Goal: Task Accomplishment & Management: Complete application form

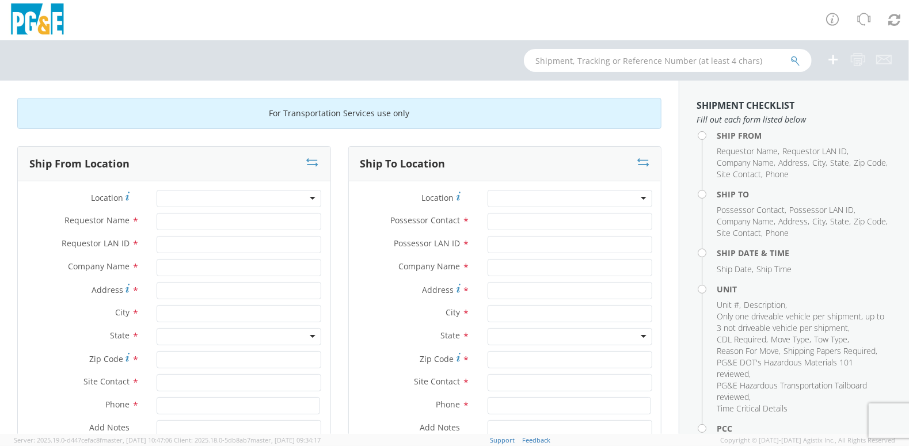
click at [256, 195] on div at bounding box center [239, 198] width 165 height 17
click at [257, 199] on div at bounding box center [239, 198] width 165 height 17
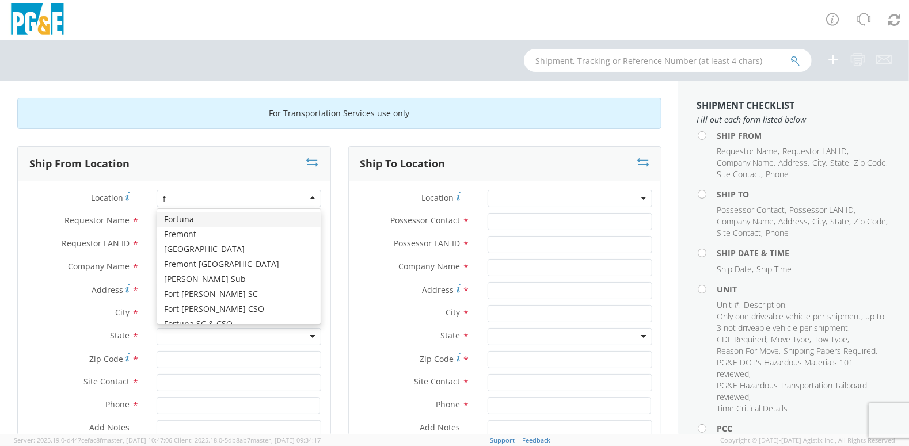
type input "fr"
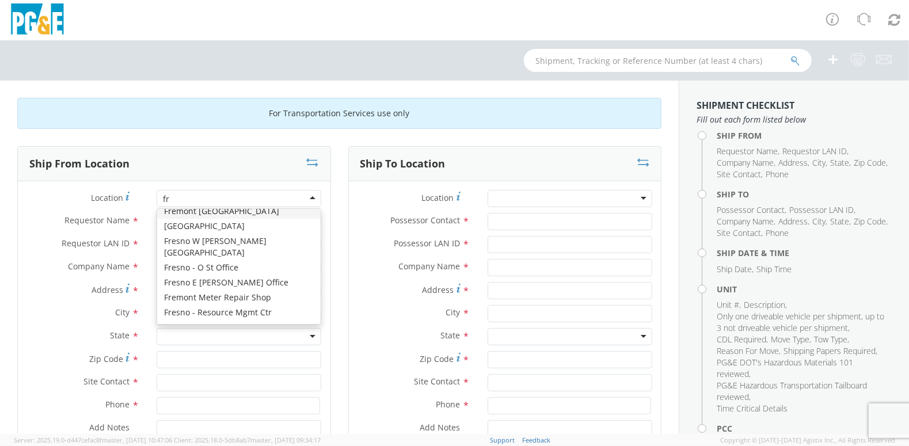
scroll to position [58, 0]
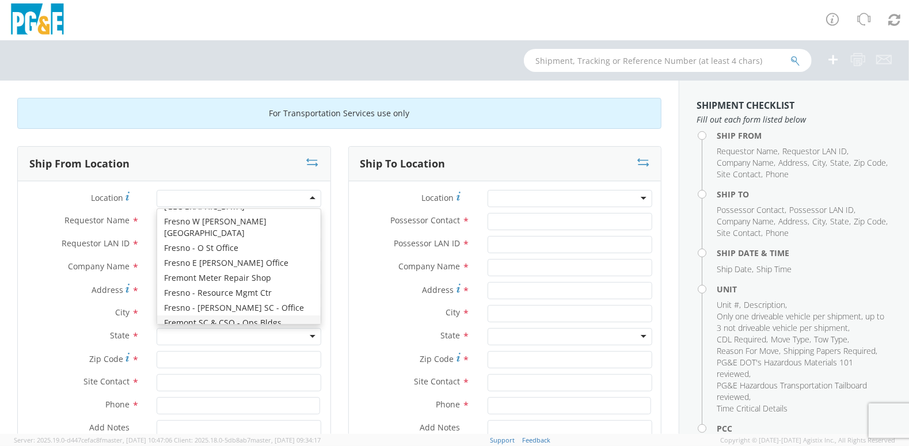
type input "PG&E"
type input "[STREET_ADDRESS]"
type input "FREMONT"
type input "94538"
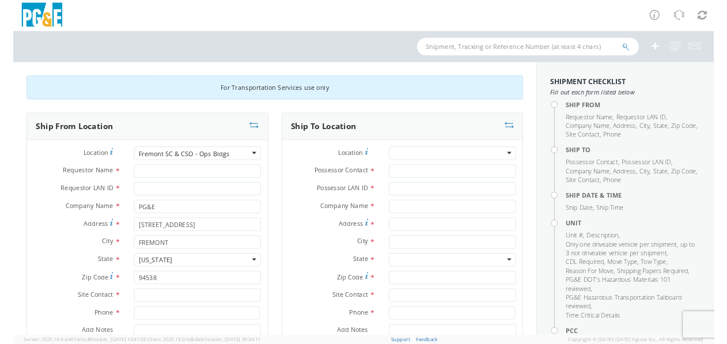
scroll to position [0, 0]
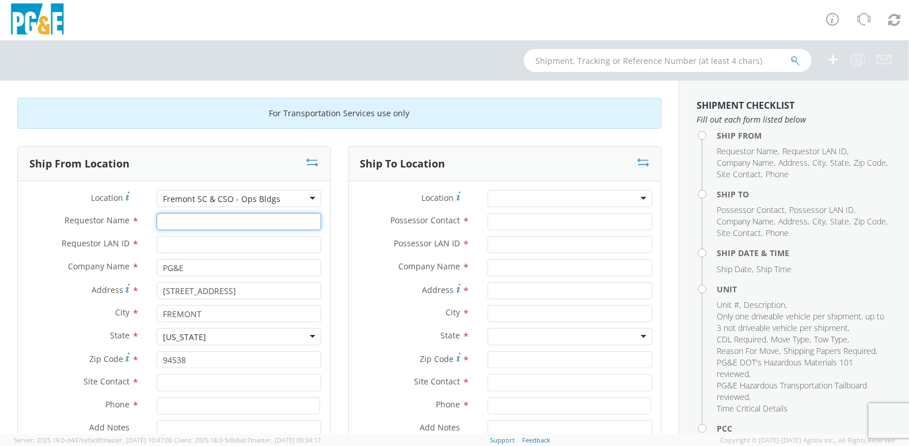
click at [174, 217] on input "Requestor Name *" at bounding box center [239, 221] width 165 height 17
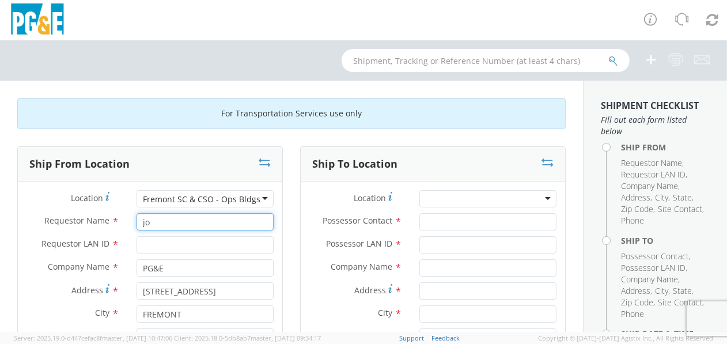
type input "j"
type input "[PERSON_NAME]"
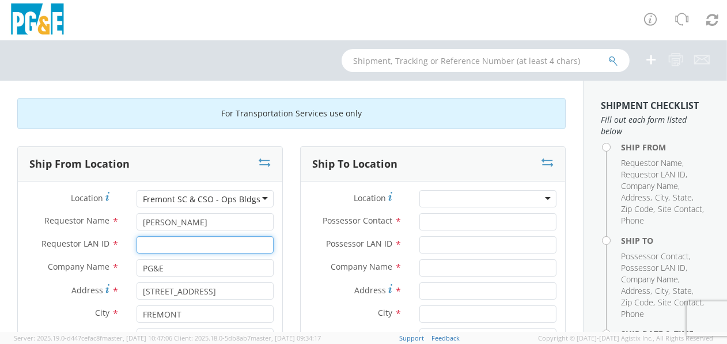
click at [166, 244] on input "Requestor LAN ID *" at bounding box center [204, 244] width 137 height 17
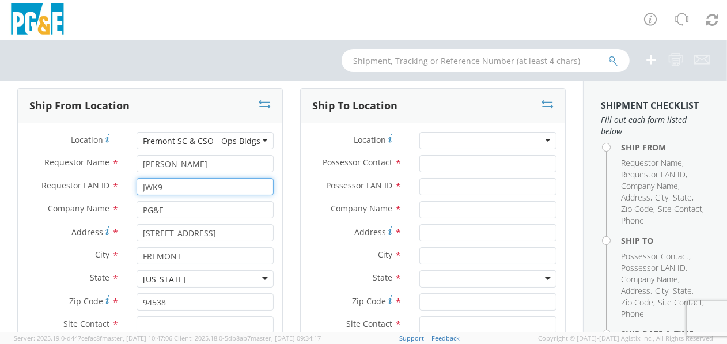
scroll to position [230, 0]
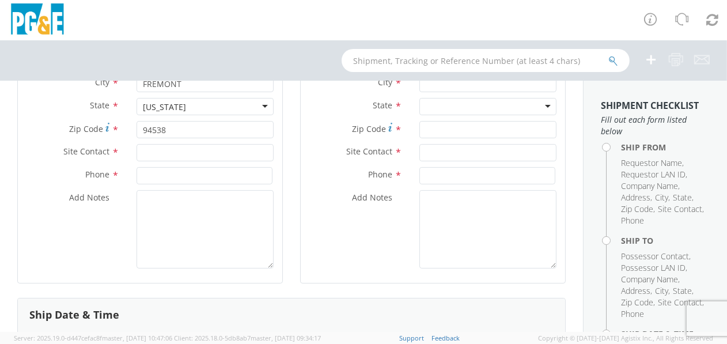
type input "JWK9"
click at [170, 150] on input "text" at bounding box center [204, 152] width 137 height 17
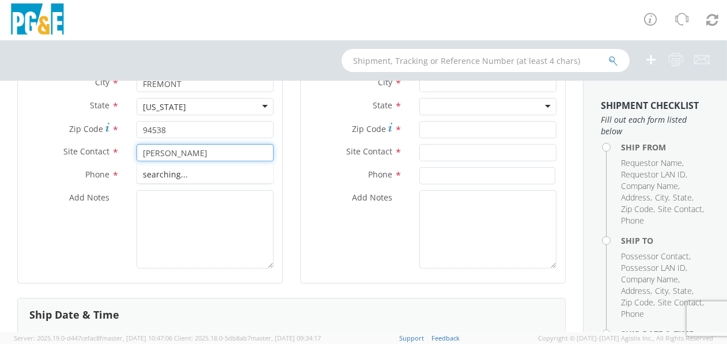
click at [175, 174] on div "searching..." at bounding box center [205, 174] width 136 height 17
type input "[PERSON_NAME]"
click at [175, 174] on input at bounding box center [204, 175] width 136 height 17
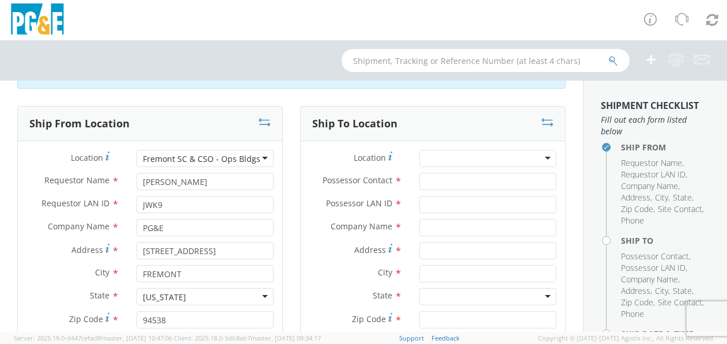
scroll to position [0, 0]
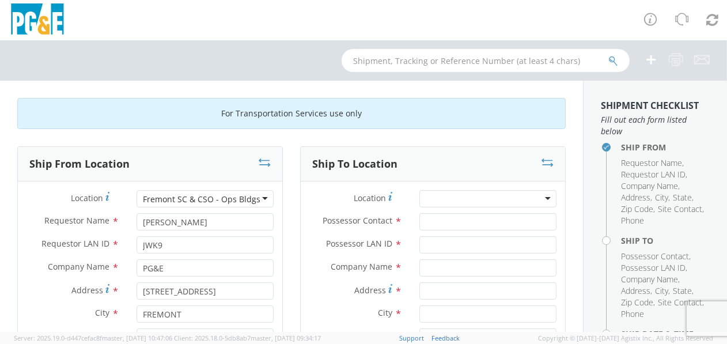
type input "[PHONE_NUMBER]"
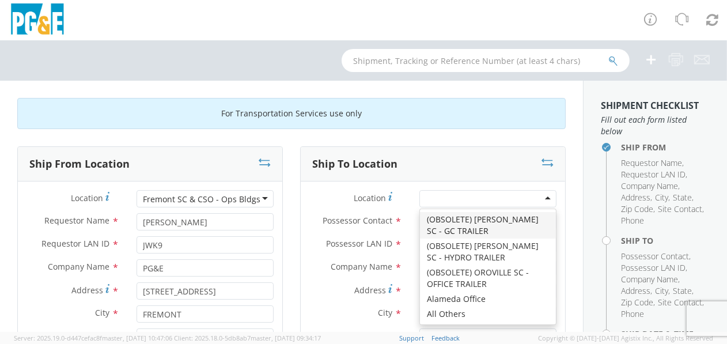
click at [541, 196] on div at bounding box center [487, 198] width 137 height 17
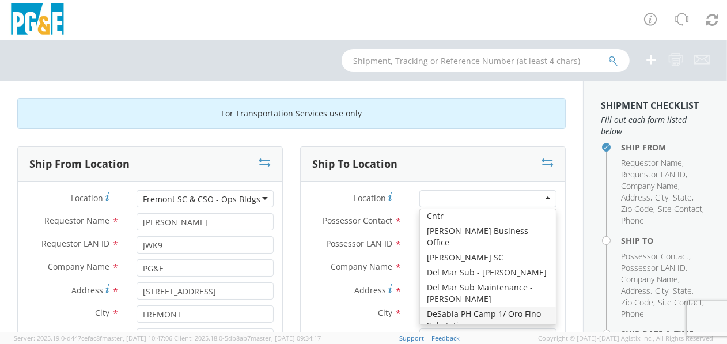
scroll to position [1460, 0]
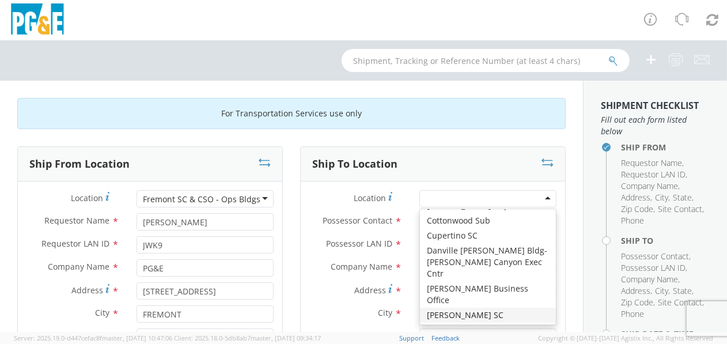
type input "PG&E"
type input "[STREET_ADDRESS]"
type input "[PERSON_NAME]"
type input "95616"
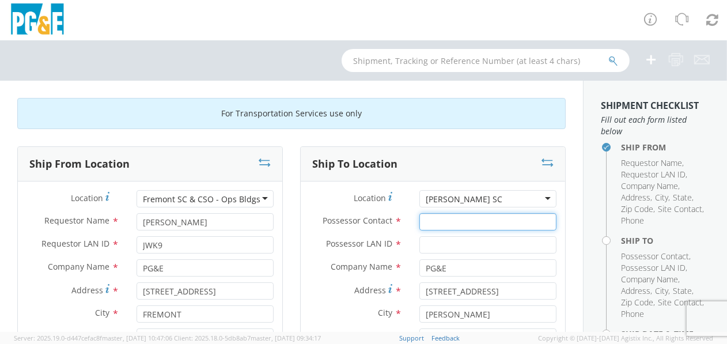
click at [450, 219] on input "Possessor Contact *" at bounding box center [487, 221] width 137 height 17
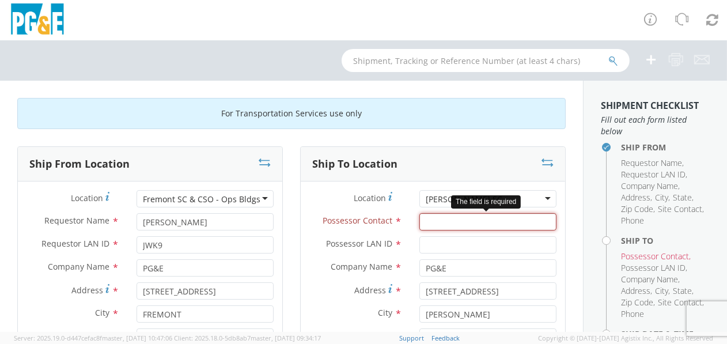
click at [469, 224] on input "Possessor Contact *" at bounding box center [487, 221] width 137 height 17
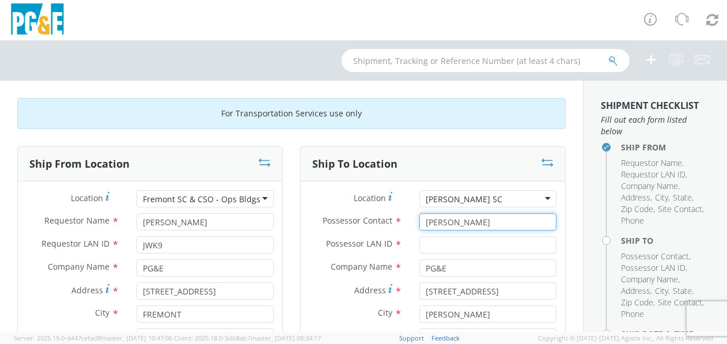
type input "[PERSON_NAME]"
click at [455, 247] on input "Possessor LAN ID *" at bounding box center [487, 244] width 137 height 17
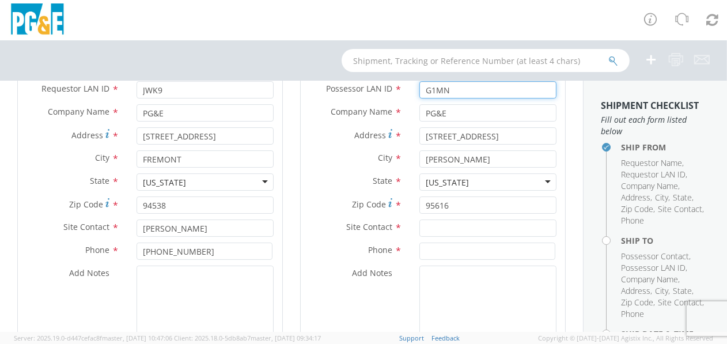
scroll to position [173, 0]
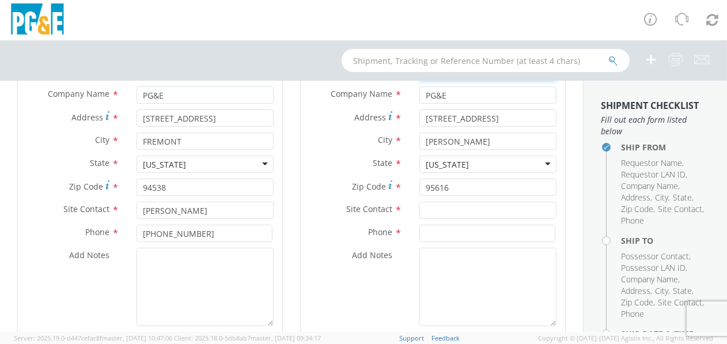
type input "G1MN"
click at [438, 205] on input "text" at bounding box center [487, 210] width 137 height 17
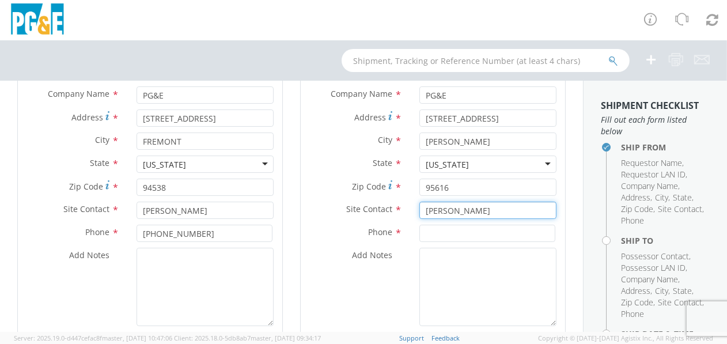
type input "[PERSON_NAME]"
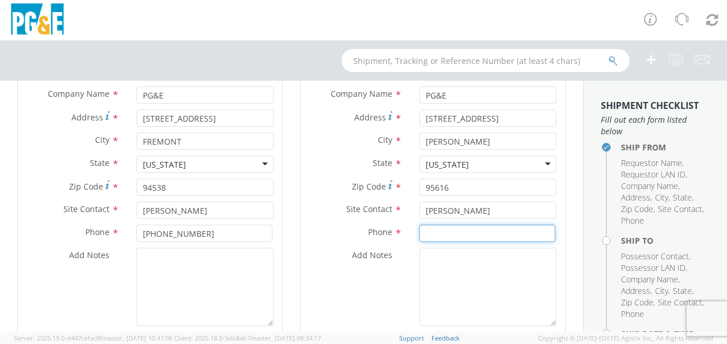
click at [466, 232] on input at bounding box center [487, 233] width 136 height 17
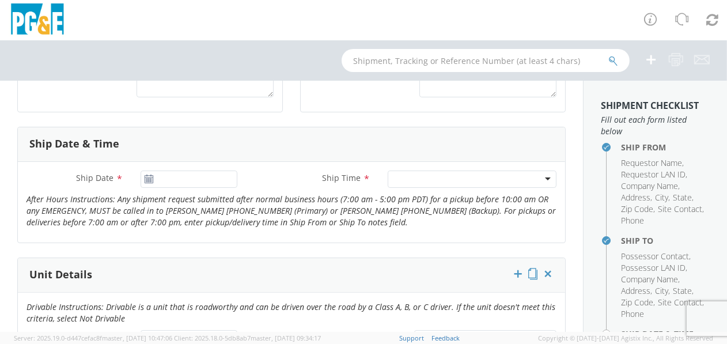
scroll to position [403, 0]
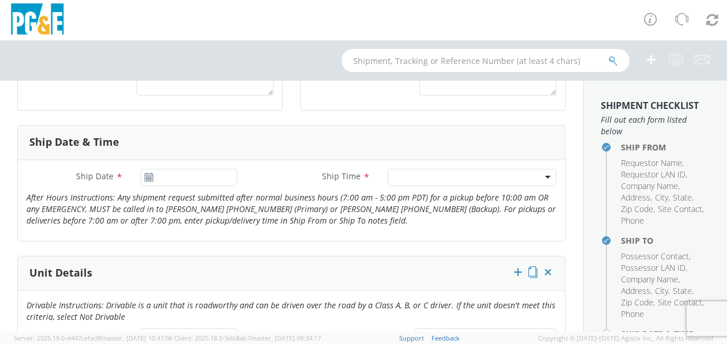
type input "[PHONE_NUMBER]"
click at [146, 177] on icon at bounding box center [149, 177] width 10 height 9
type input "[DATE]"
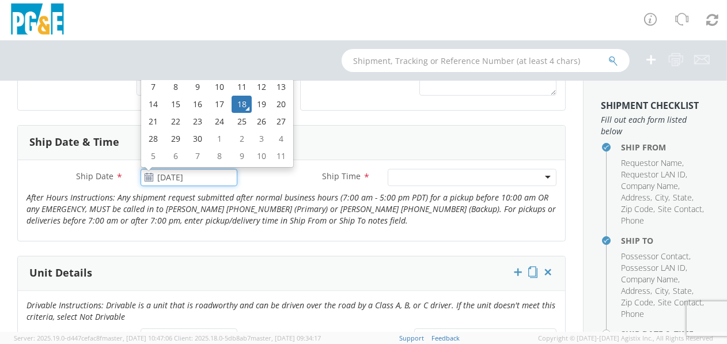
click at [164, 174] on input "[DATE]" at bounding box center [189, 177] width 97 height 17
click at [243, 101] on td "18" at bounding box center [242, 104] width 20 height 17
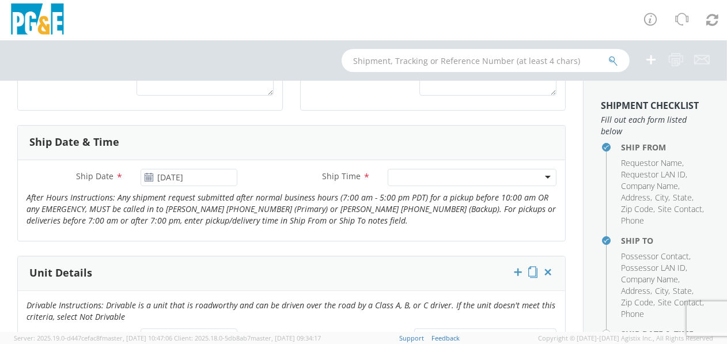
click at [542, 174] on div at bounding box center [472, 177] width 169 height 17
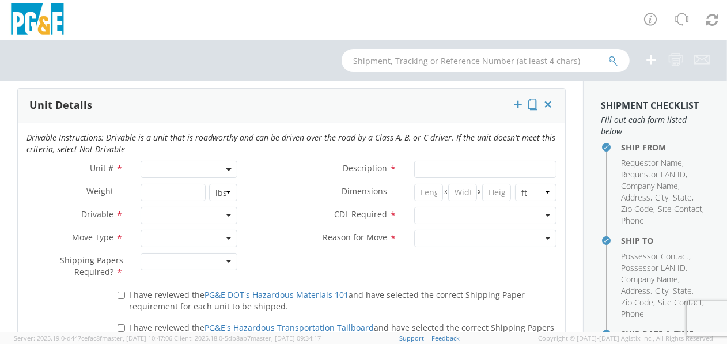
scroll to position [576, 0]
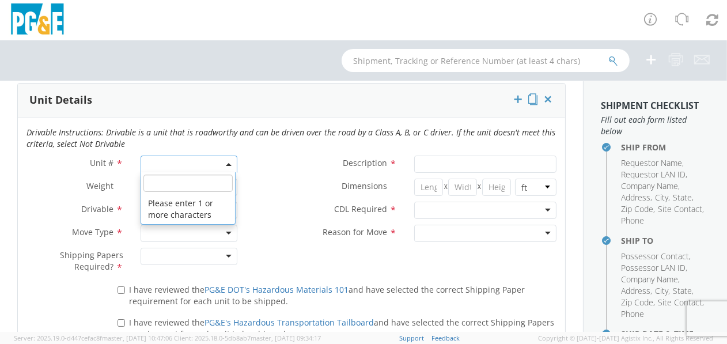
click at [223, 160] on span at bounding box center [189, 163] width 97 height 17
click at [156, 182] on input "search" at bounding box center [187, 182] width 89 height 17
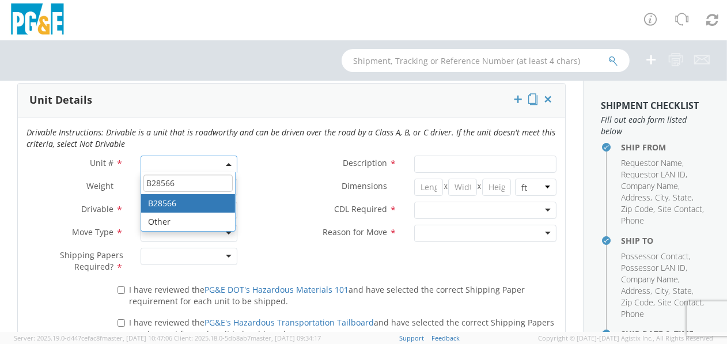
type input "B28566"
type input "TRUCK; TROUBLE W/AERIAL 4X4"
type input "19500"
select select "B28566"
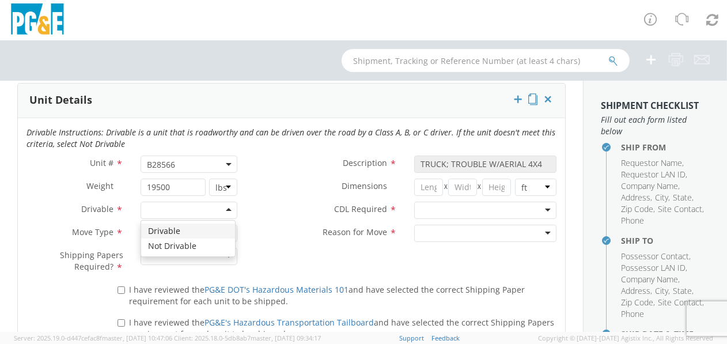
click at [225, 207] on div at bounding box center [189, 210] width 97 height 17
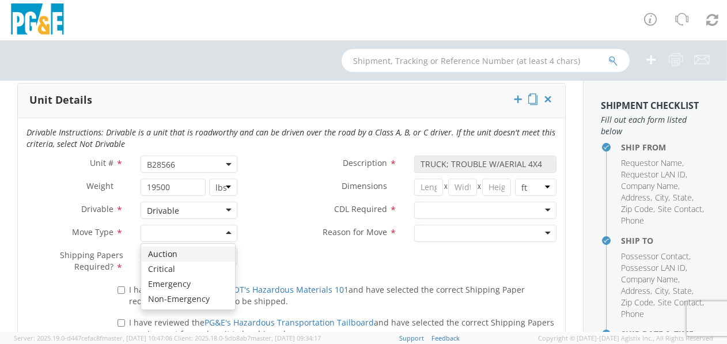
click at [222, 228] on div at bounding box center [189, 233] width 97 height 17
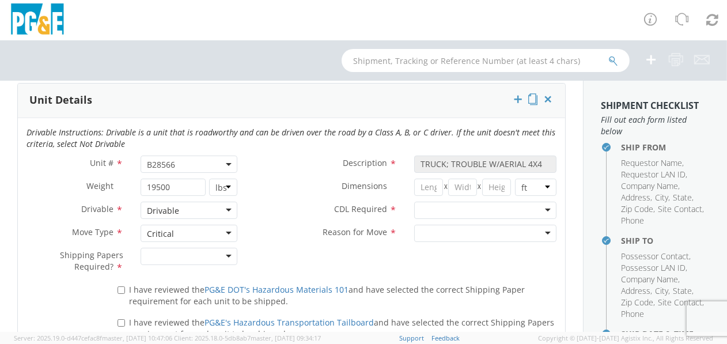
click at [223, 254] on div at bounding box center [189, 256] width 97 height 17
click at [544, 208] on div at bounding box center [485, 210] width 142 height 17
click at [539, 232] on div at bounding box center [485, 233] width 142 height 17
click at [121, 286] on input "I have reviewed the PG&E DOT's Hazardous Materials 101 and have selected the co…" at bounding box center [120, 289] width 7 height 7
checkbox input "true"
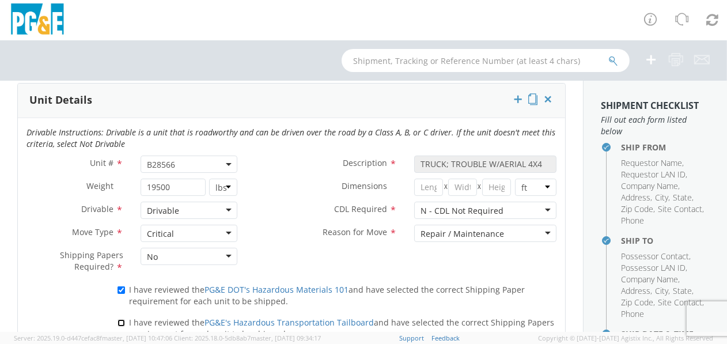
click at [121, 319] on input "I have reviewed the PG&E's Hazardous Transportation Tailboard and have selected…" at bounding box center [120, 322] width 7 height 7
checkbox input "true"
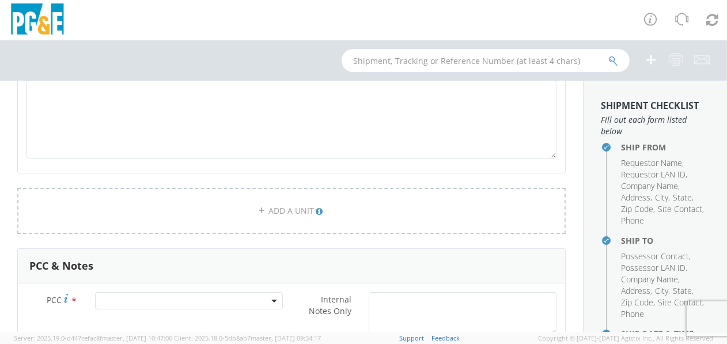
scroll to position [921, 0]
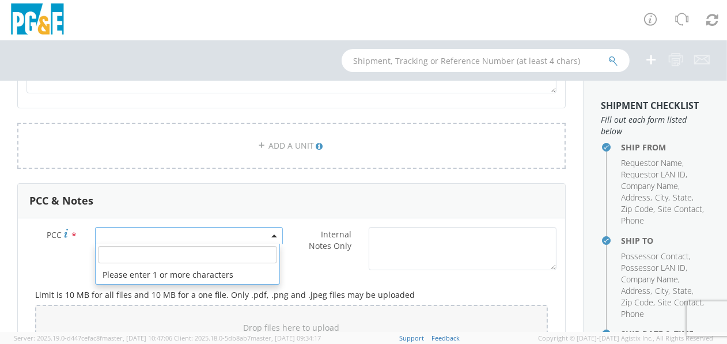
click at [156, 232] on span at bounding box center [189, 235] width 188 height 17
click at [131, 258] on input "number" at bounding box center [187, 254] width 179 height 17
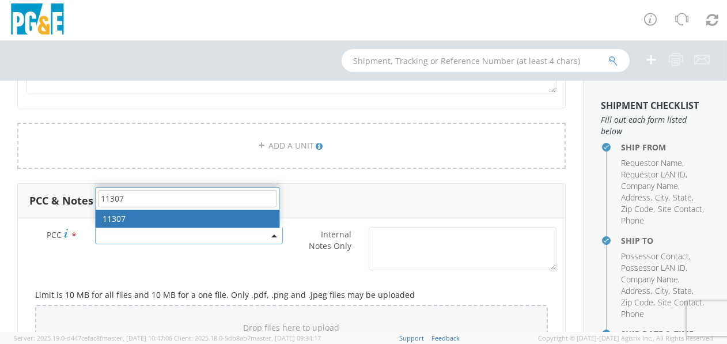
type input "11307"
select select "11307"
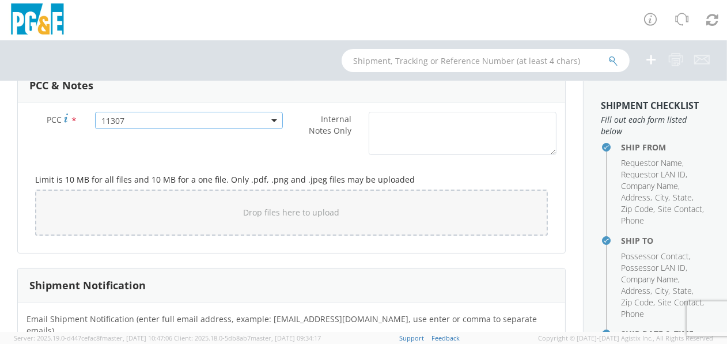
scroll to position [1151, 0]
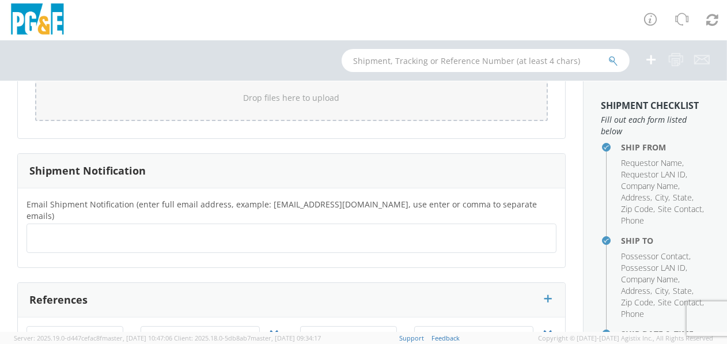
click at [97, 229] on ul at bounding box center [291, 238] width 519 height 19
type input "[EMAIL_ADDRESS][DOMAIN_NAME] [EMAIL_ADDRESS][DOMAIN_NAME]"
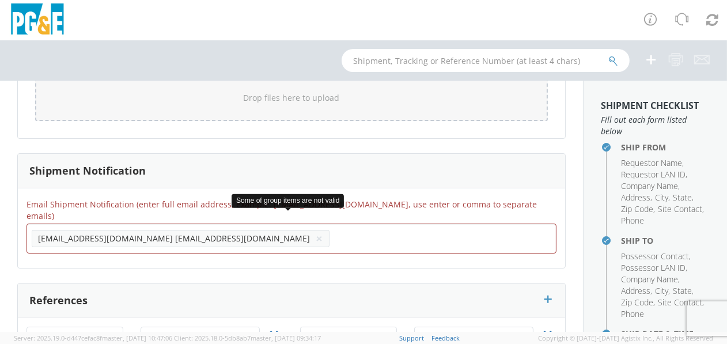
click at [139, 233] on span "[EMAIL_ADDRESS][DOMAIN_NAME] [EMAIL_ADDRESS][DOMAIN_NAME]" at bounding box center [174, 238] width 272 height 11
click at [138, 233] on span "[EMAIL_ADDRESS][DOMAIN_NAME] [EMAIL_ADDRESS][DOMAIN_NAME]" at bounding box center [174, 238] width 272 height 11
click at [135, 233] on span "[EMAIL_ADDRESS][DOMAIN_NAME] [EMAIL_ADDRESS][DOMAIN_NAME]" at bounding box center [174, 238] width 272 height 11
click at [181, 230] on li "[EMAIL_ADDRESS][DOMAIN_NAME] [EMAIL_ADDRESS][DOMAIN_NAME] ×" at bounding box center [181, 238] width 298 height 17
click at [268, 231] on ul "[EMAIL_ADDRESS][DOMAIN_NAME] [EMAIL_ADDRESS][DOMAIN_NAME] ×" at bounding box center [291, 239] width 519 height 20
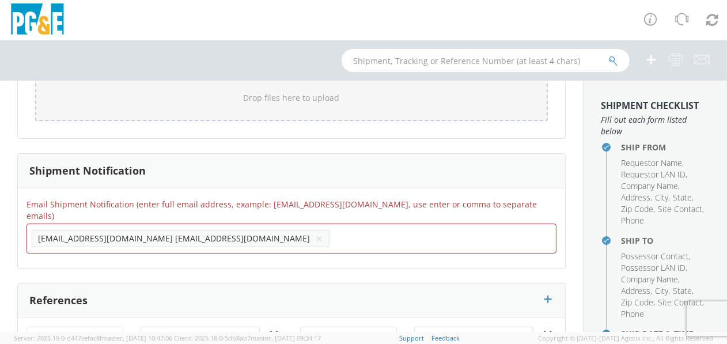
click at [345, 158] on div "Shipment Notification" at bounding box center [291, 171] width 547 height 35
click at [113, 233] on span "[EMAIL_ADDRESS][DOMAIN_NAME] [EMAIL_ADDRESS][DOMAIN_NAME]" at bounding box center [174, 238] width 272 height 11
click at [96, 233] on span "[EMAIL_ADDRESS][DOMAIN_NAME] [EMAIL_ADDRESS][DOMAIN_NAME]" at bounding box center [174, 238] width 272 height 11
click at [102, 233] on span "[EMAIL_ADDRESS][DOMAIN_NAME] [EMAIL_ADDRESS][DOMAIN_NAME]" at bounding box center [174, 238] width 272 height 11
type input "[EMAIL_ADDRESS][DOMAIN_NAME]"
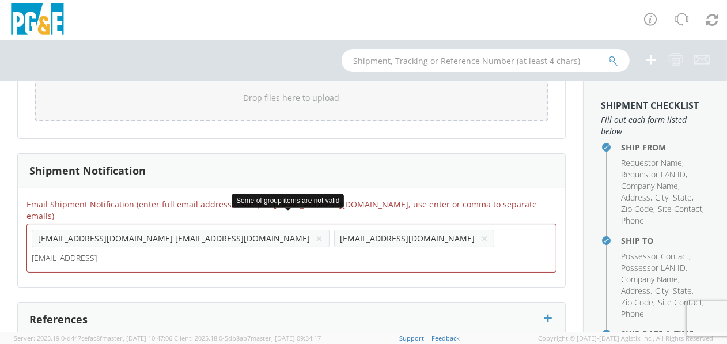
type input "[EMAIL_ADDRESS][DOMAIN_NAME]"
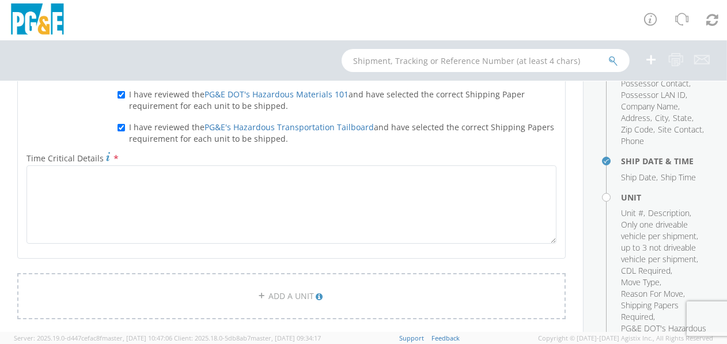
scroll to position [796, 0]
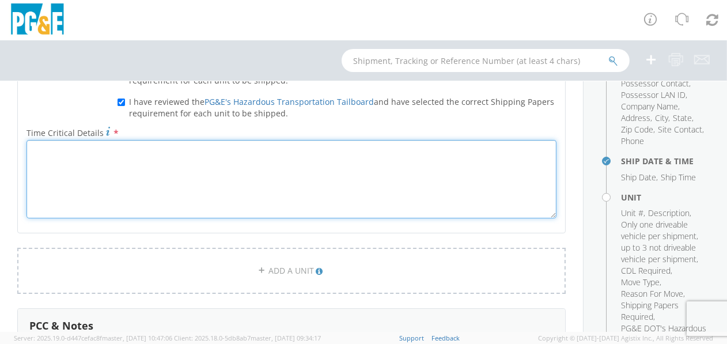
click at [195, 172] on textarea "Time Critical Details *" at bounding box center [291, 179] width 530 height 78
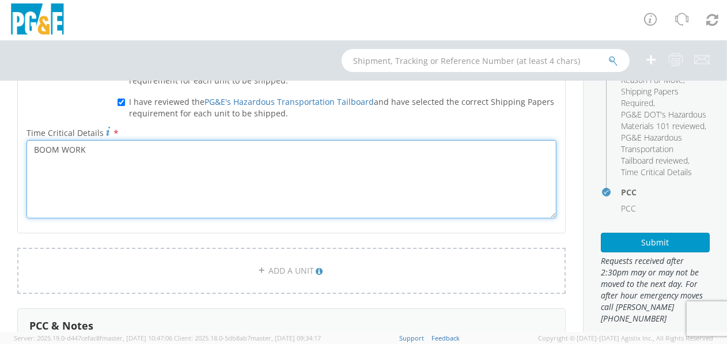
scroll to position [403, 0]
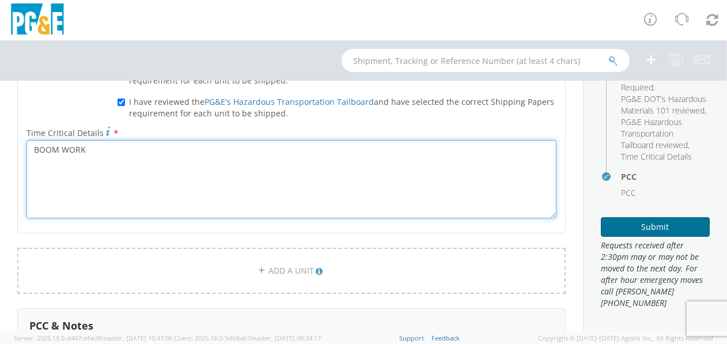
type textarea "BOOM WORK"
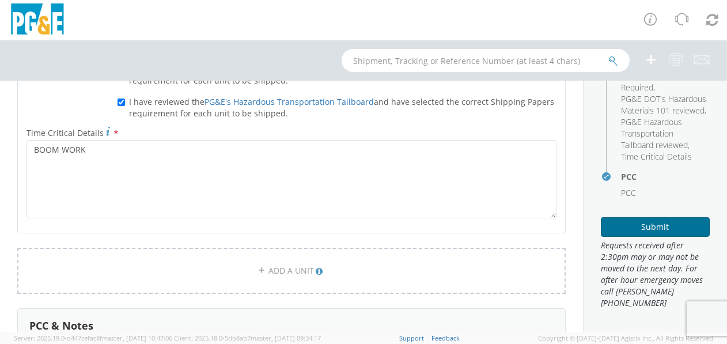
click at [629, 230] on button "Submit" at bounding box center [655, 227] width 109 height 20
click at [625, 236] on button "Submit" at bounding box center [655, 227] width 109 height 20
